Goal: Task Accomplishment & Management: Use online tool/utility

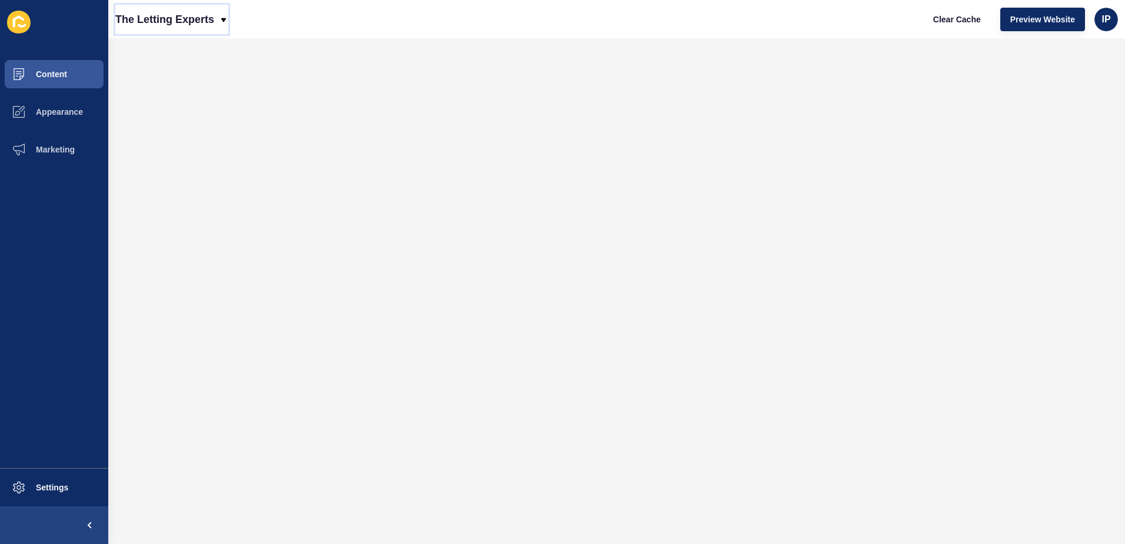
click at [162, 22] on p "The Letting Experts" at bounding box center [164, 19] width 99 height 29
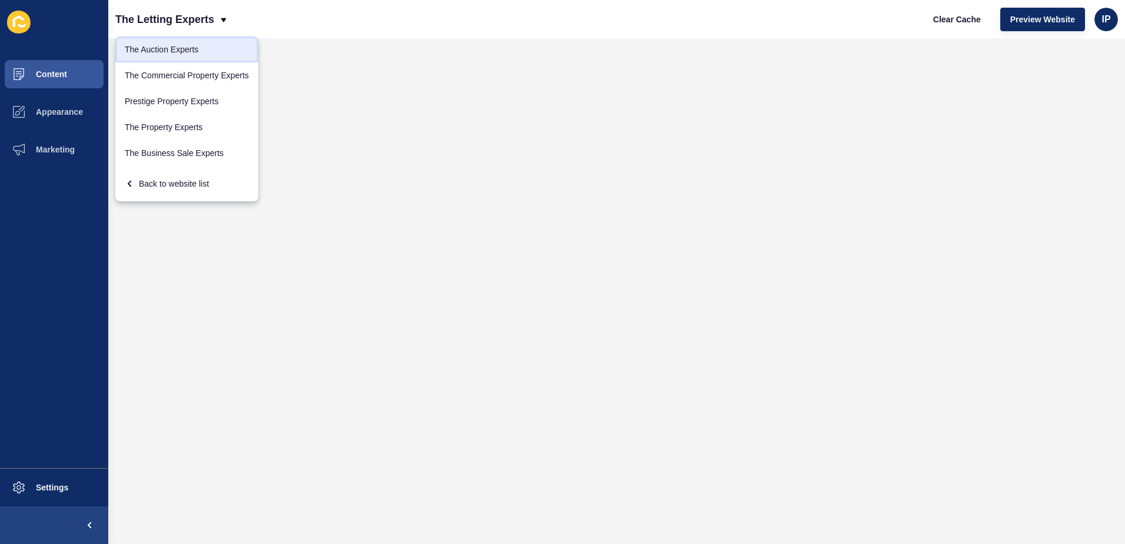
click at [182, 51] on link "The Auction Experts" at bounding box center [186, 49] width 143 height 26
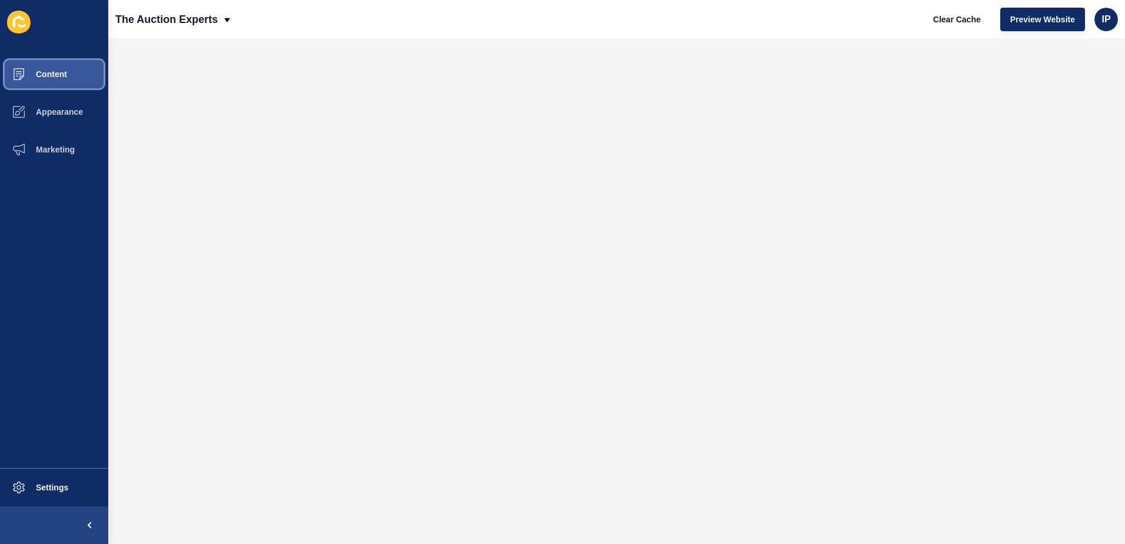
click at [58, 76] on span "Content" at bounding box center [32, 73] width 69 height 9
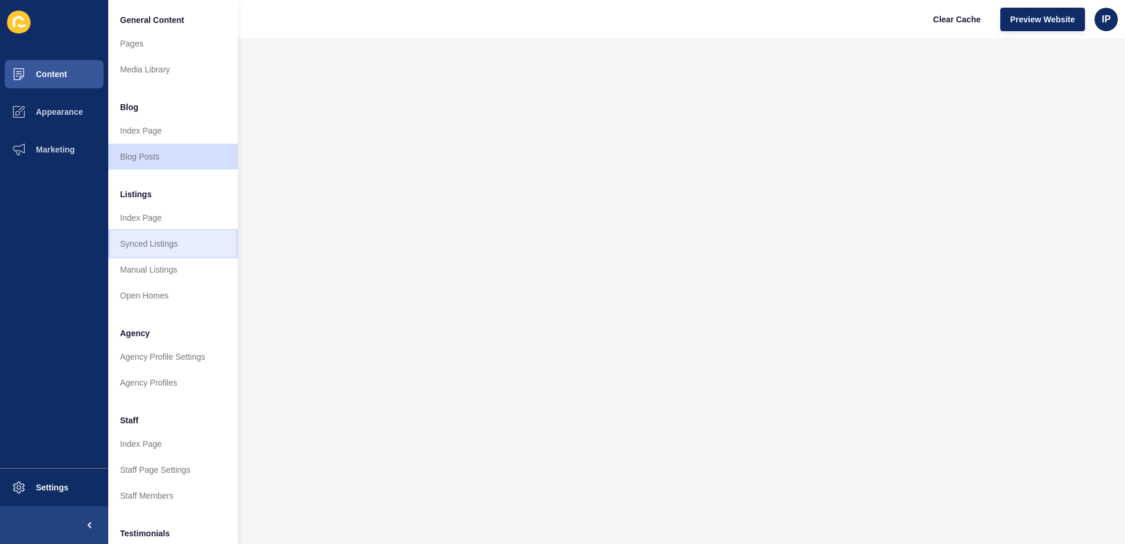
click at [152, 242] on link "Synced Listings" at bounding box center [172, 244] width 129 height 26
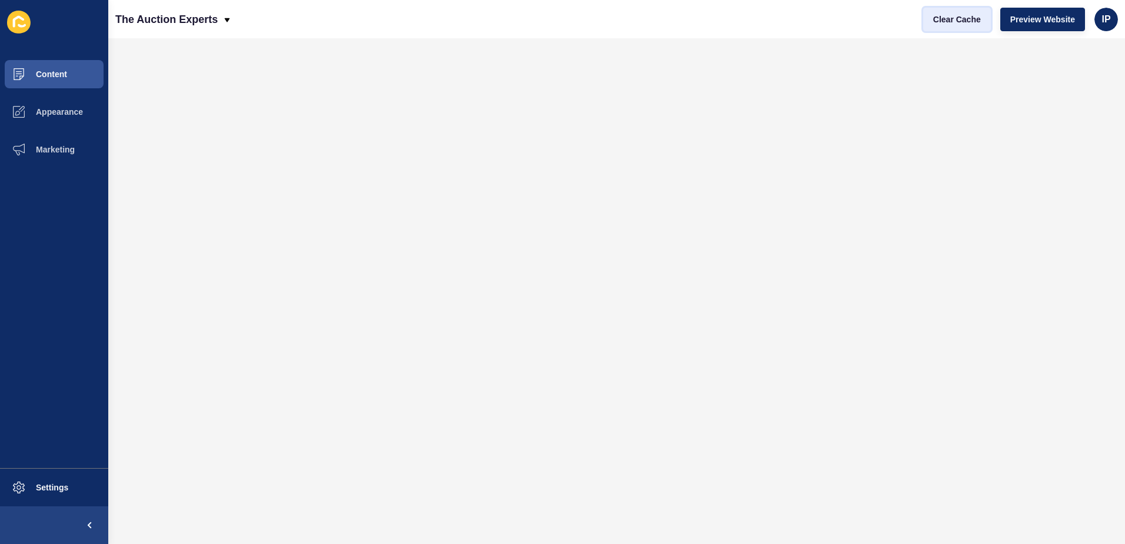
click at [955, 14] on span "Clear Cache" at bounding box center [957, 20] width 48 height 12
click at [61, 113] on span "Appearance" at bounding box center [40, 111] width 85 height 9
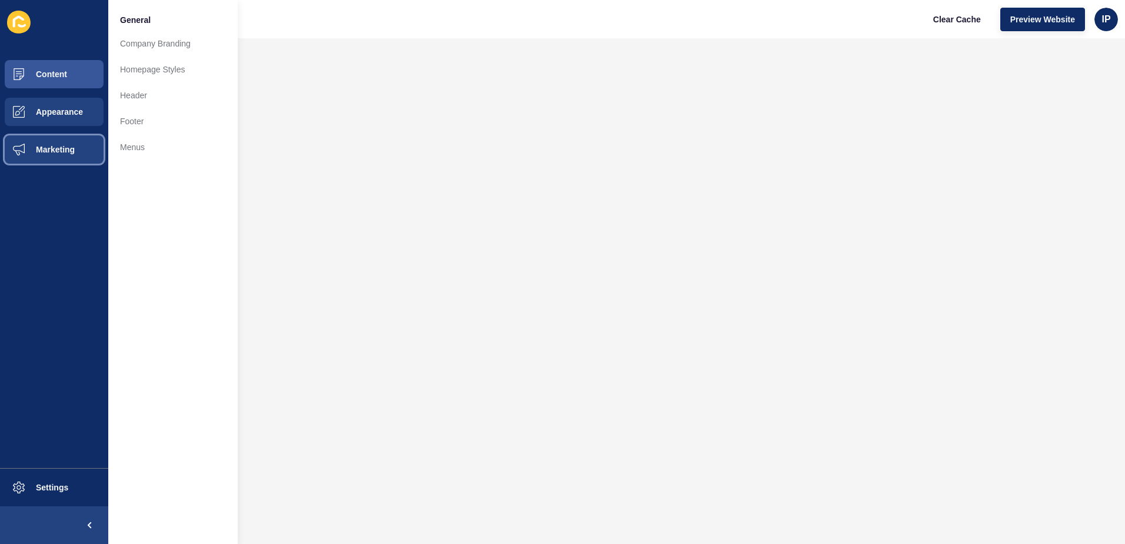
click at [55, 143] on button "Marketing" at bounding box center [54, 150] width 108 height 38
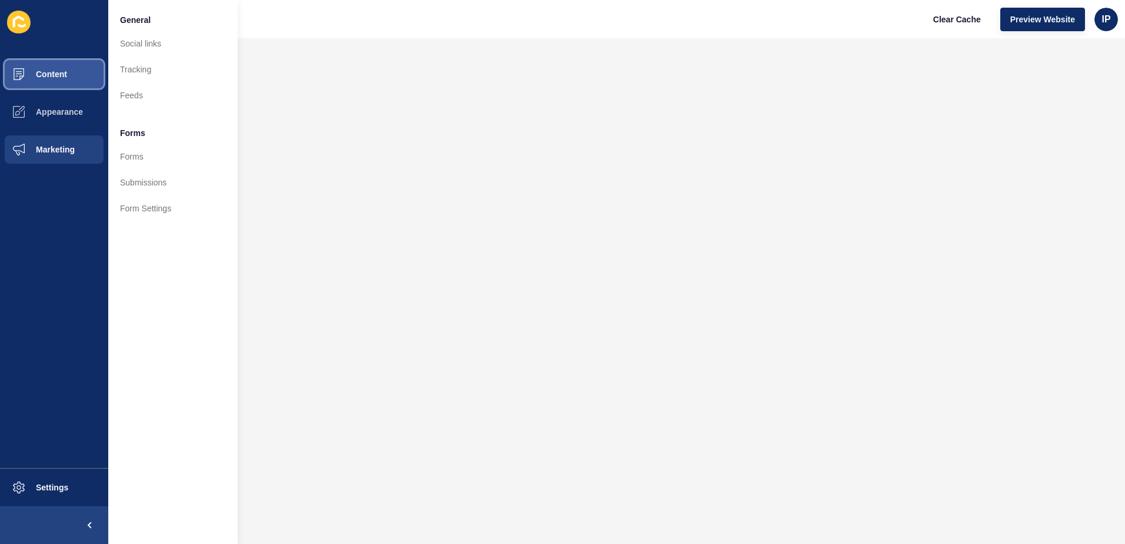
click at [58, 64] on button "Content" at bounding box center [54, 74] width 108 height 38
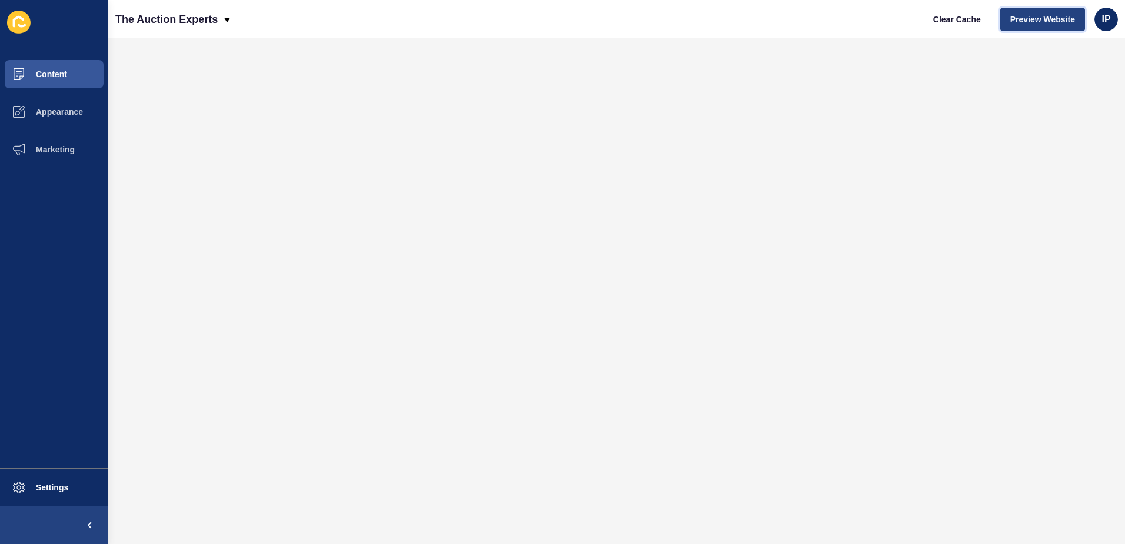
click at [1038, 19] on span "Preview Website" at bounding box center [1042, 20] width 65 height 12
